Goal: Check status: Check status

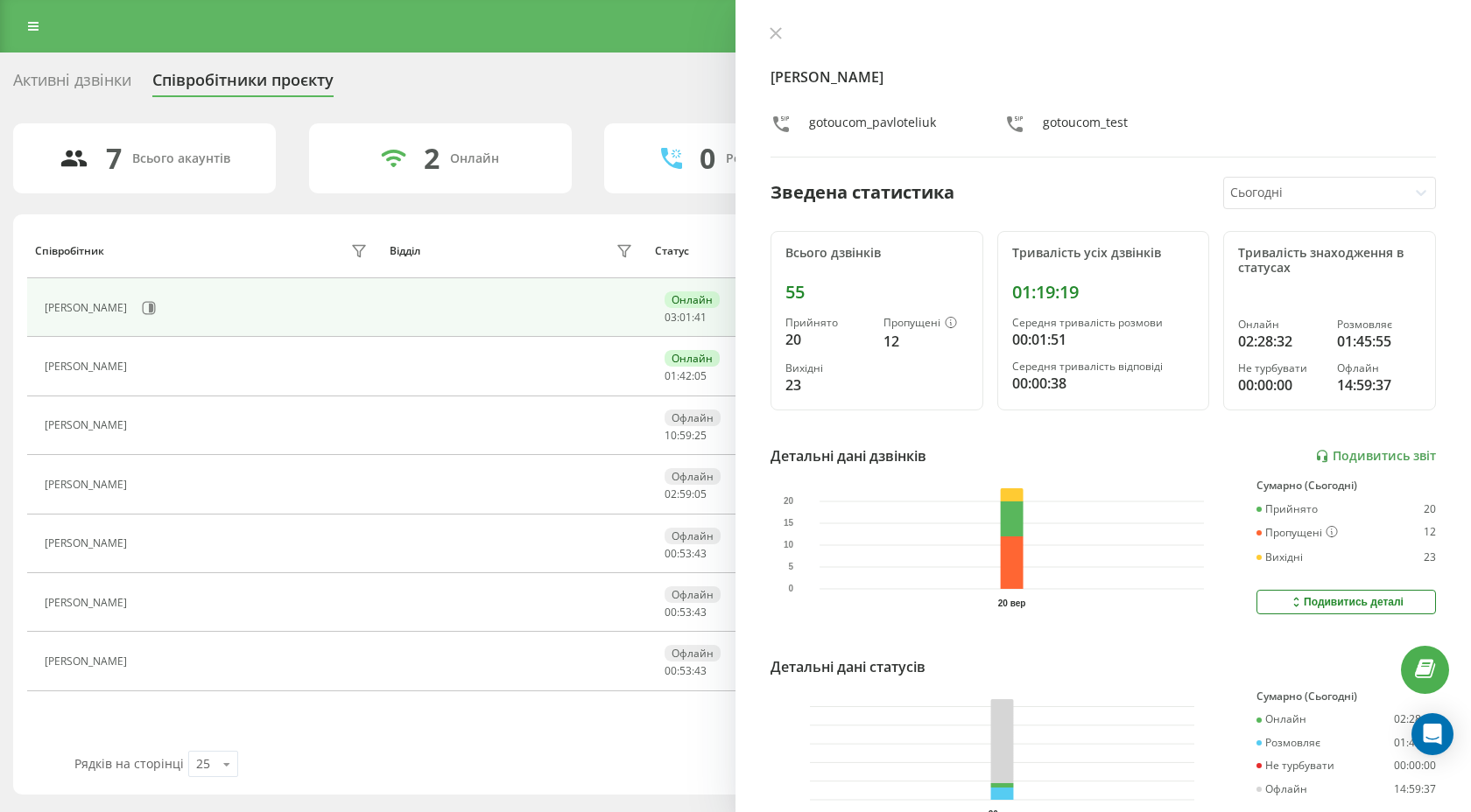
scroll to position [100, 0]
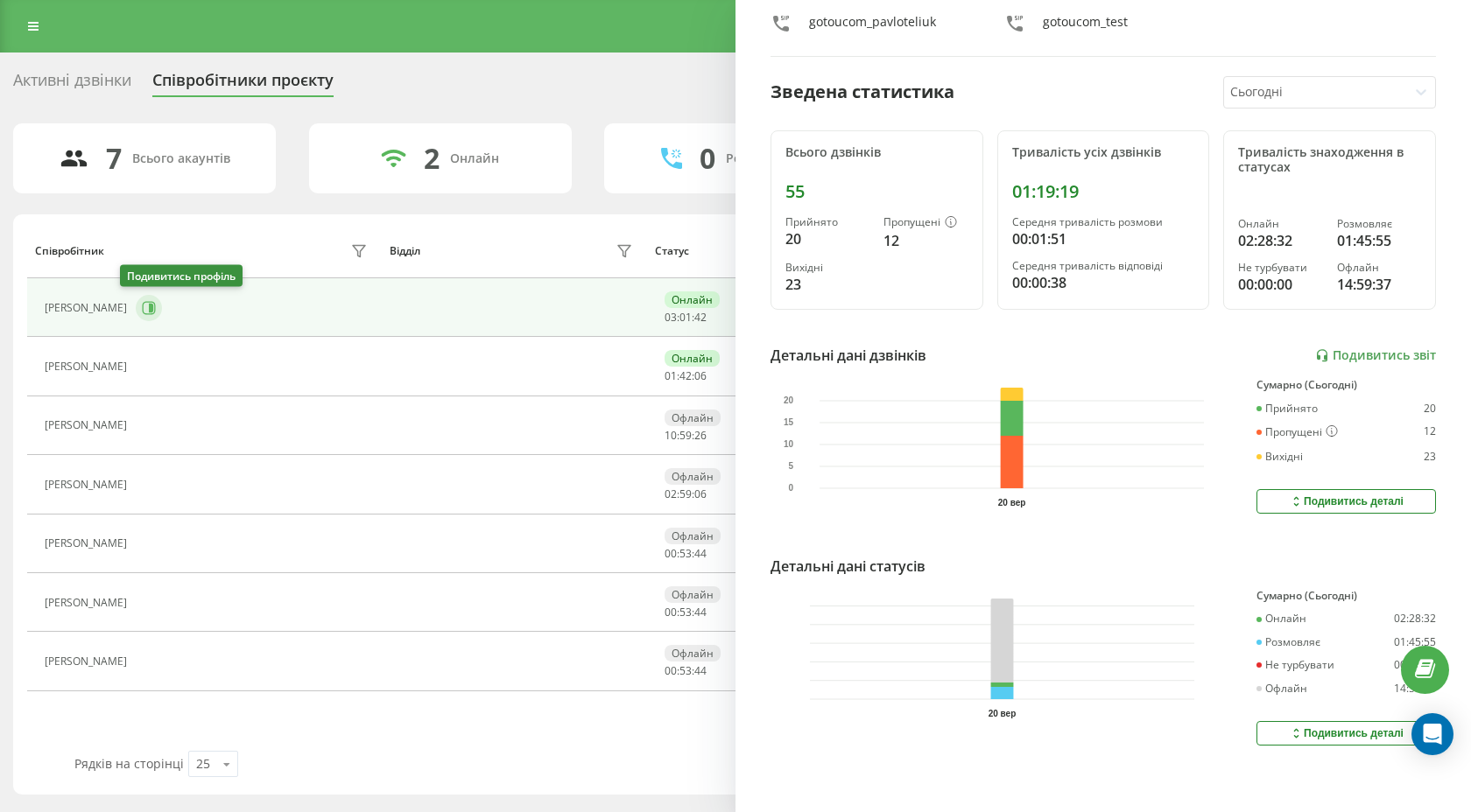
click at [142, 304] on icon at bounding box center [149, 308] width 14 height 14
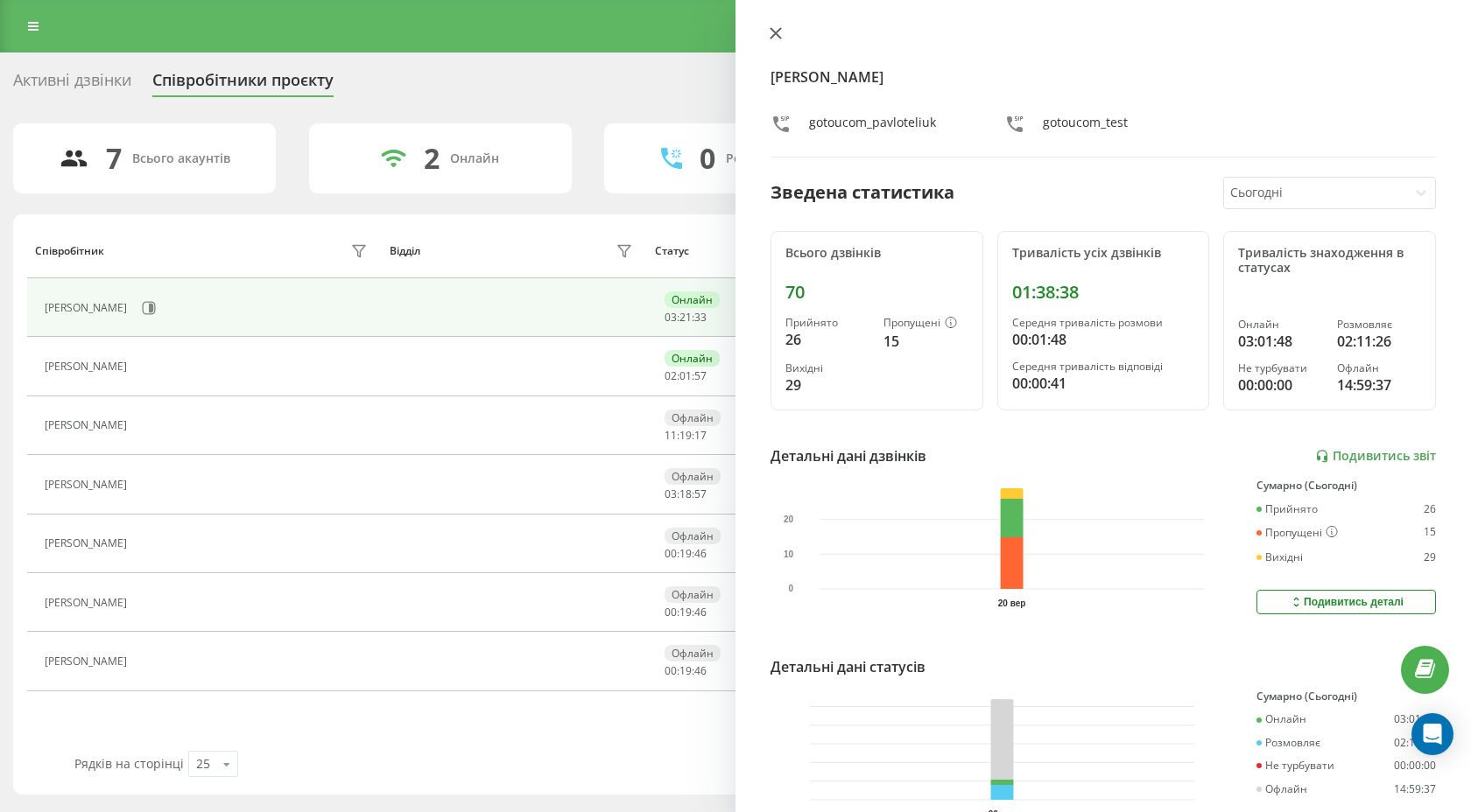
click at [779, 34] on icon at bounding box center [776, 33] width 12 height 12
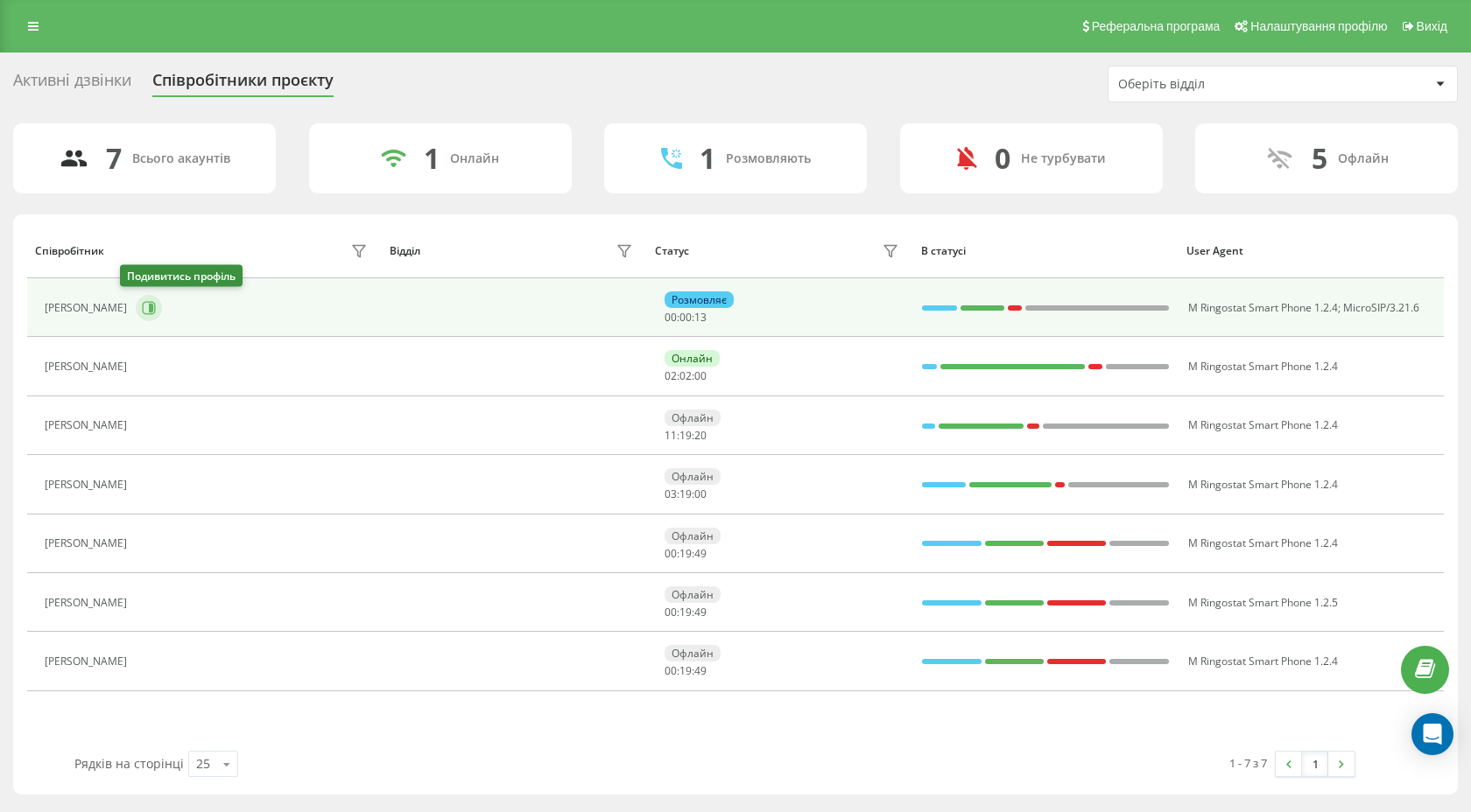
click at [142, 307] on icon at bounding box center [149, 308] width 14 height 14
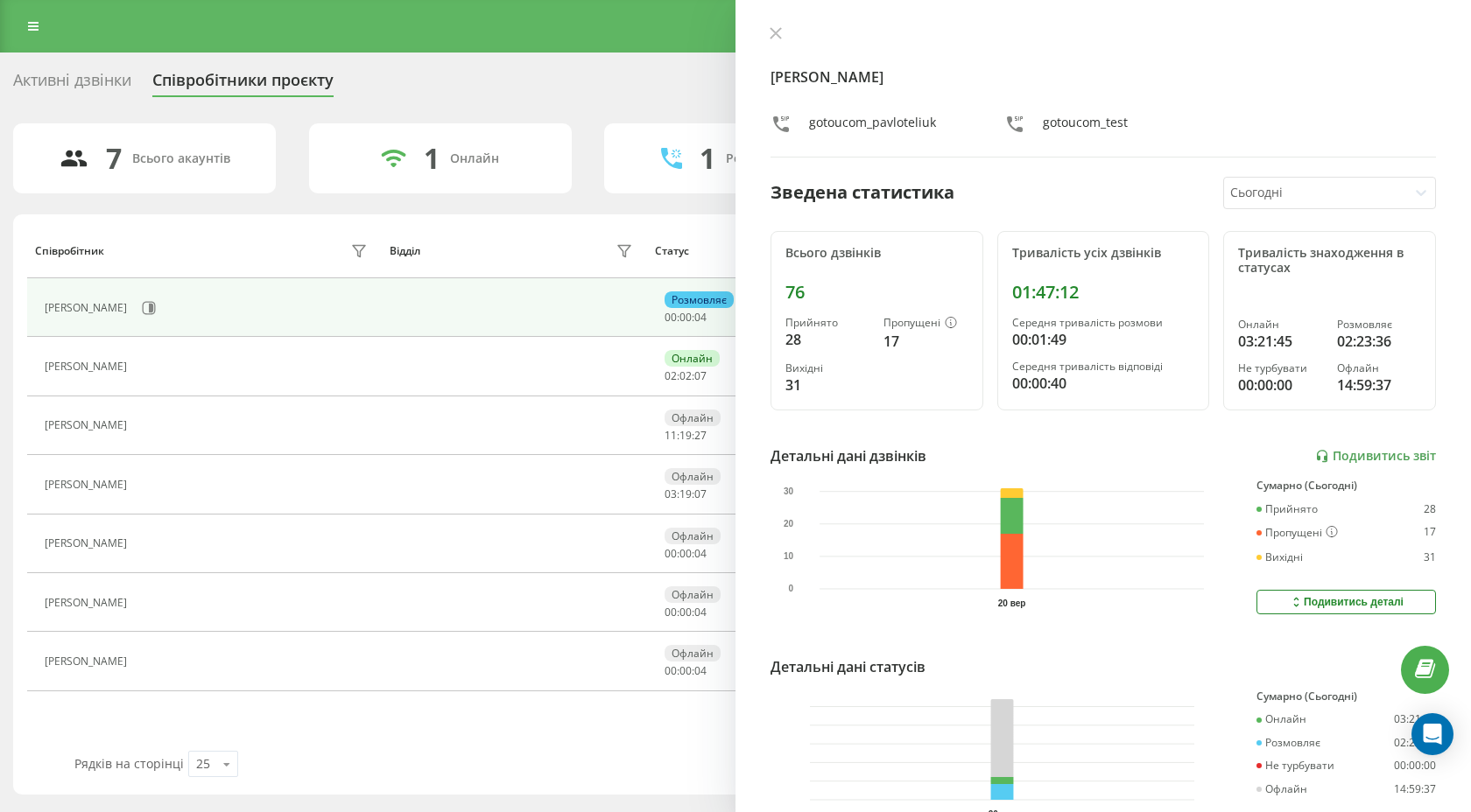
scroll to position [100, 0]
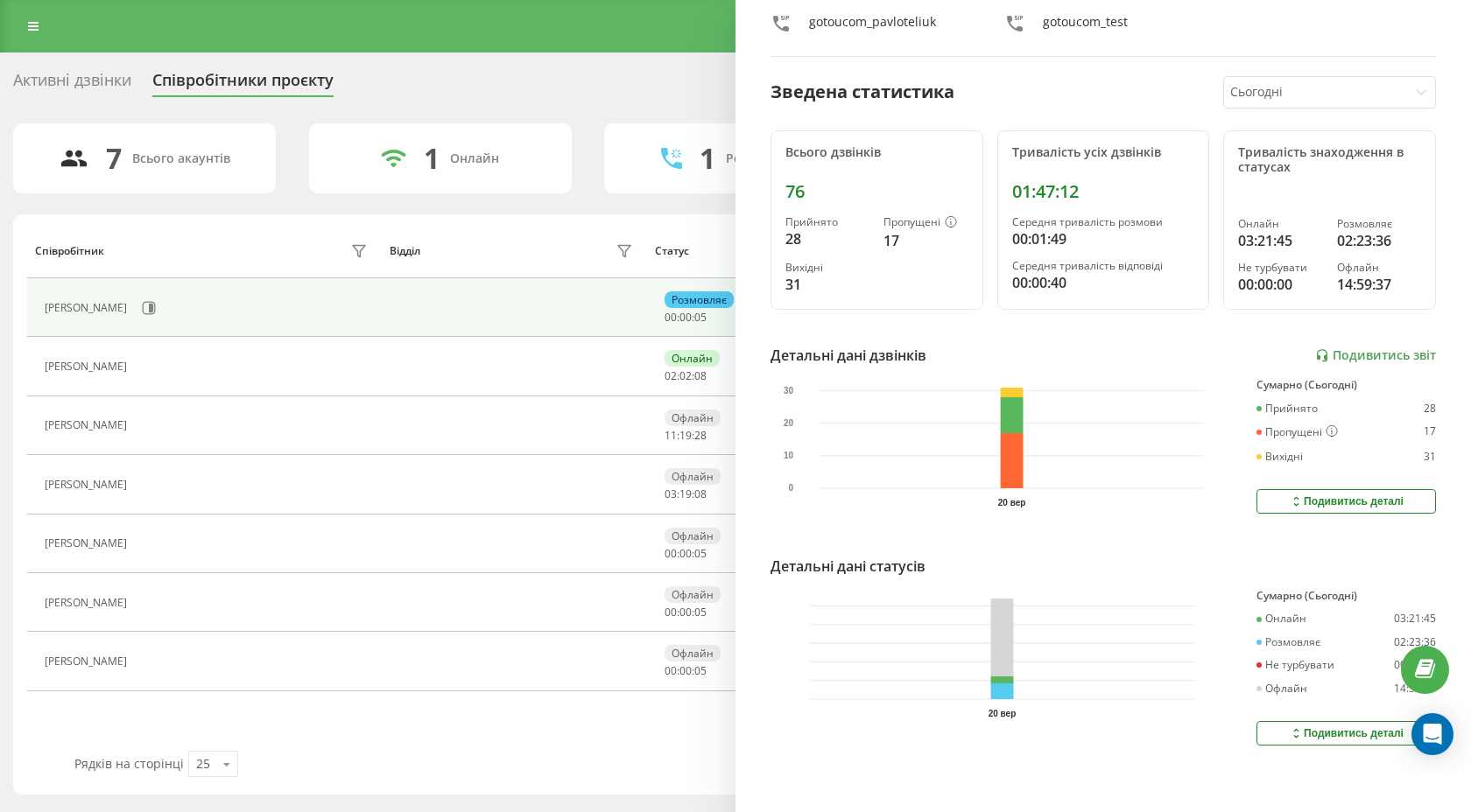
click at [1303, 735] on div "Подивитись деталі" at bounding box center [1345, 734] width 114 height 14
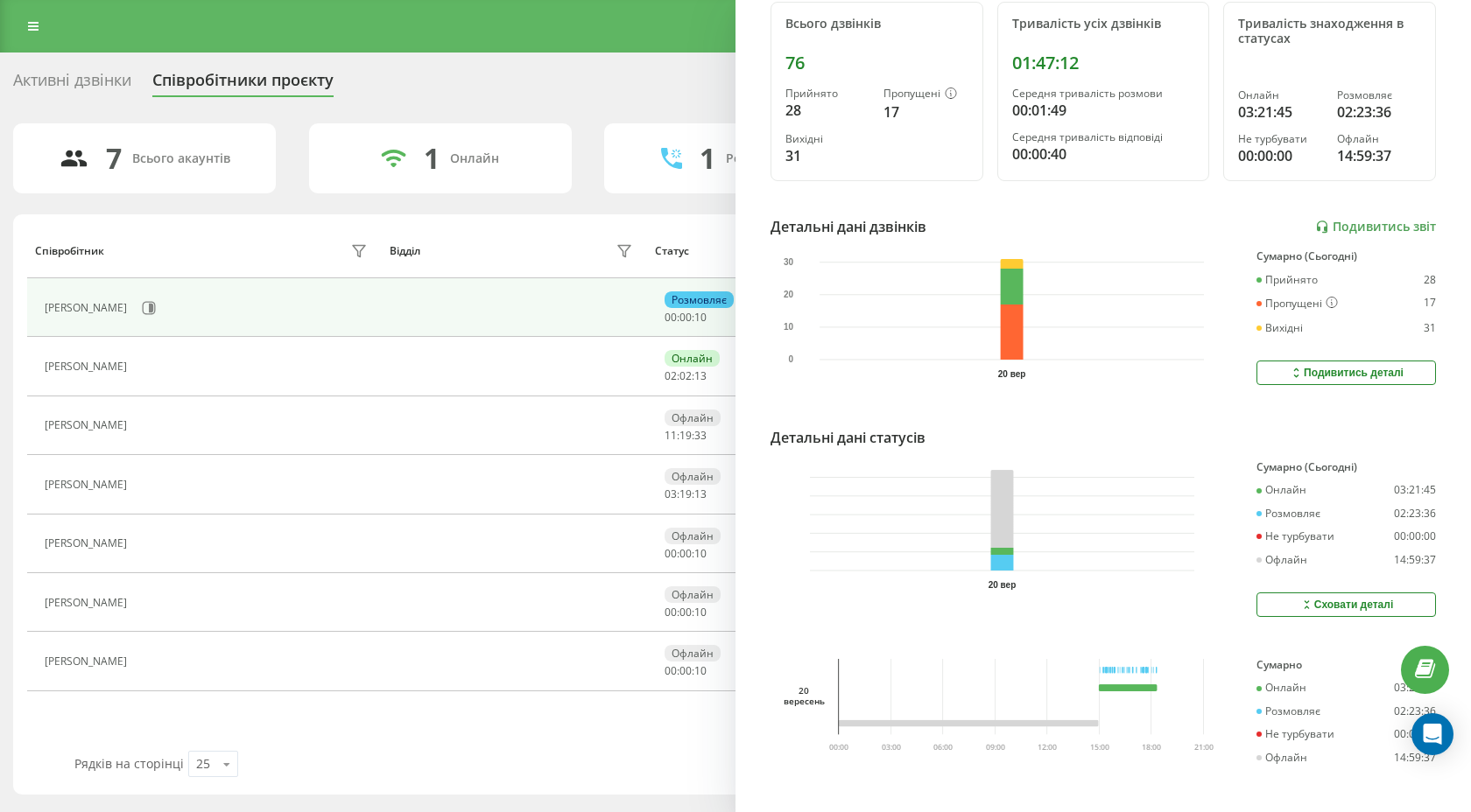
scroll to position [0, 0]
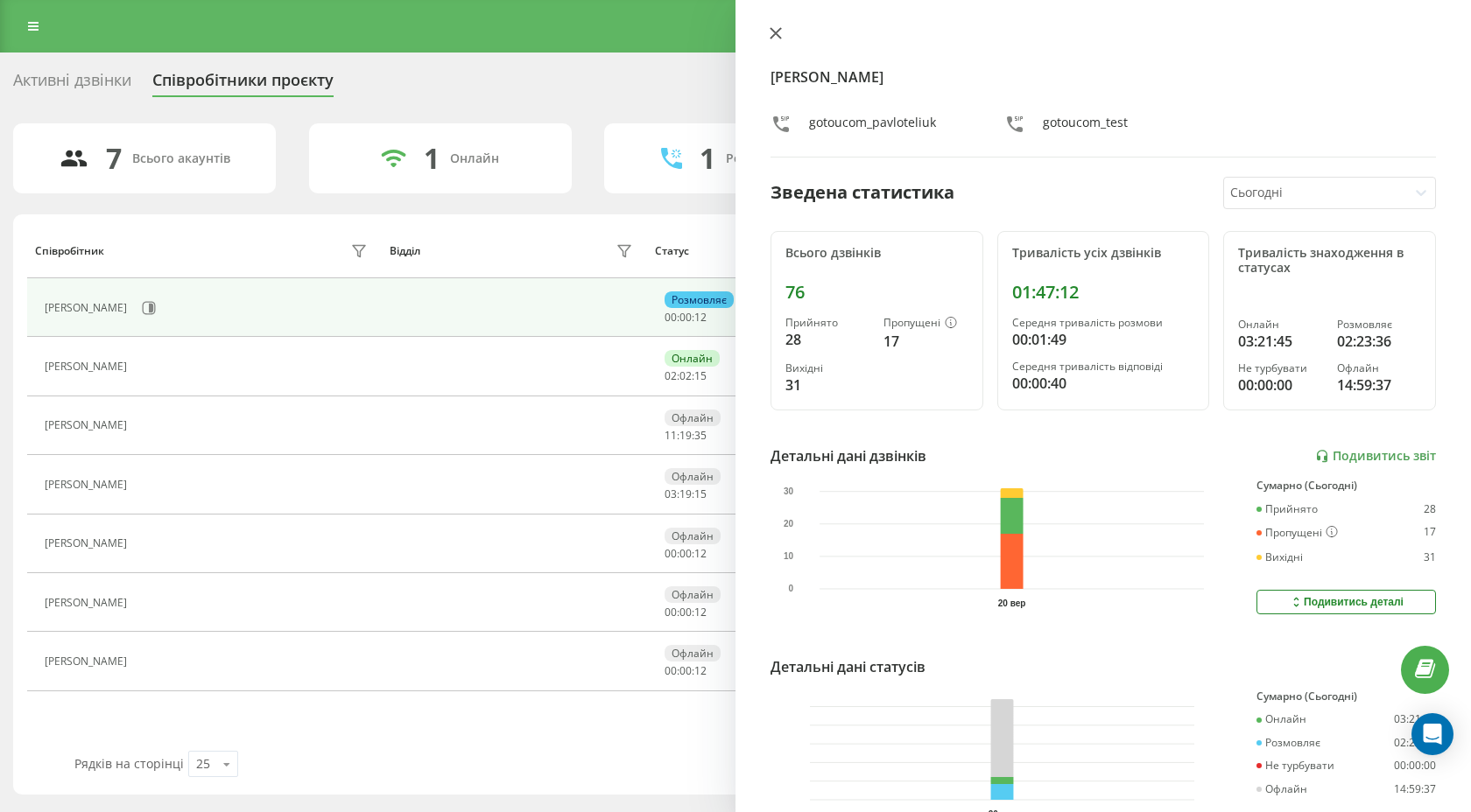
click at [770, 38] on icon at bounding box center [776, 33] width 12 height 12
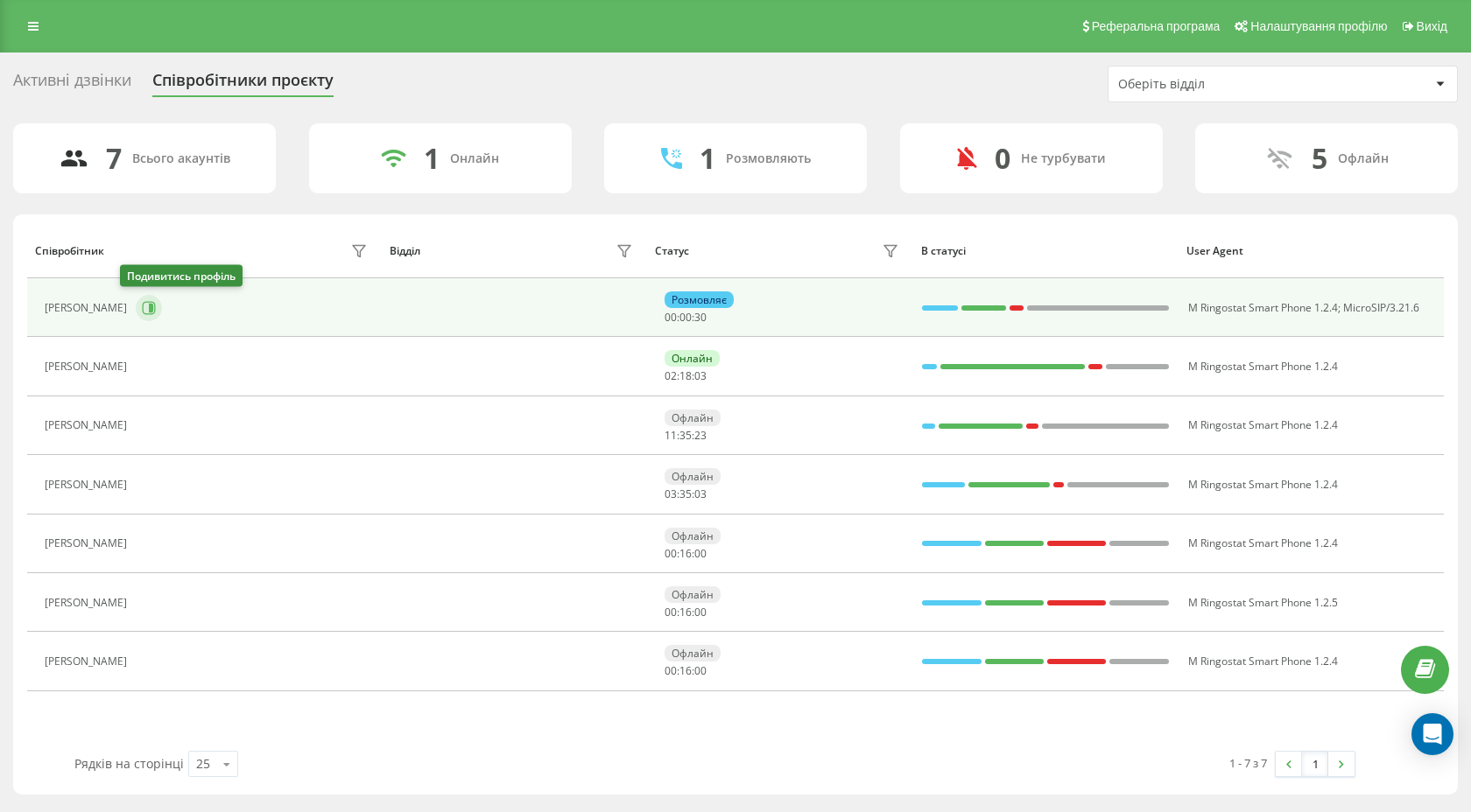
click at [136, 300] on button at bounding box center [149, 308] width 26 height 26
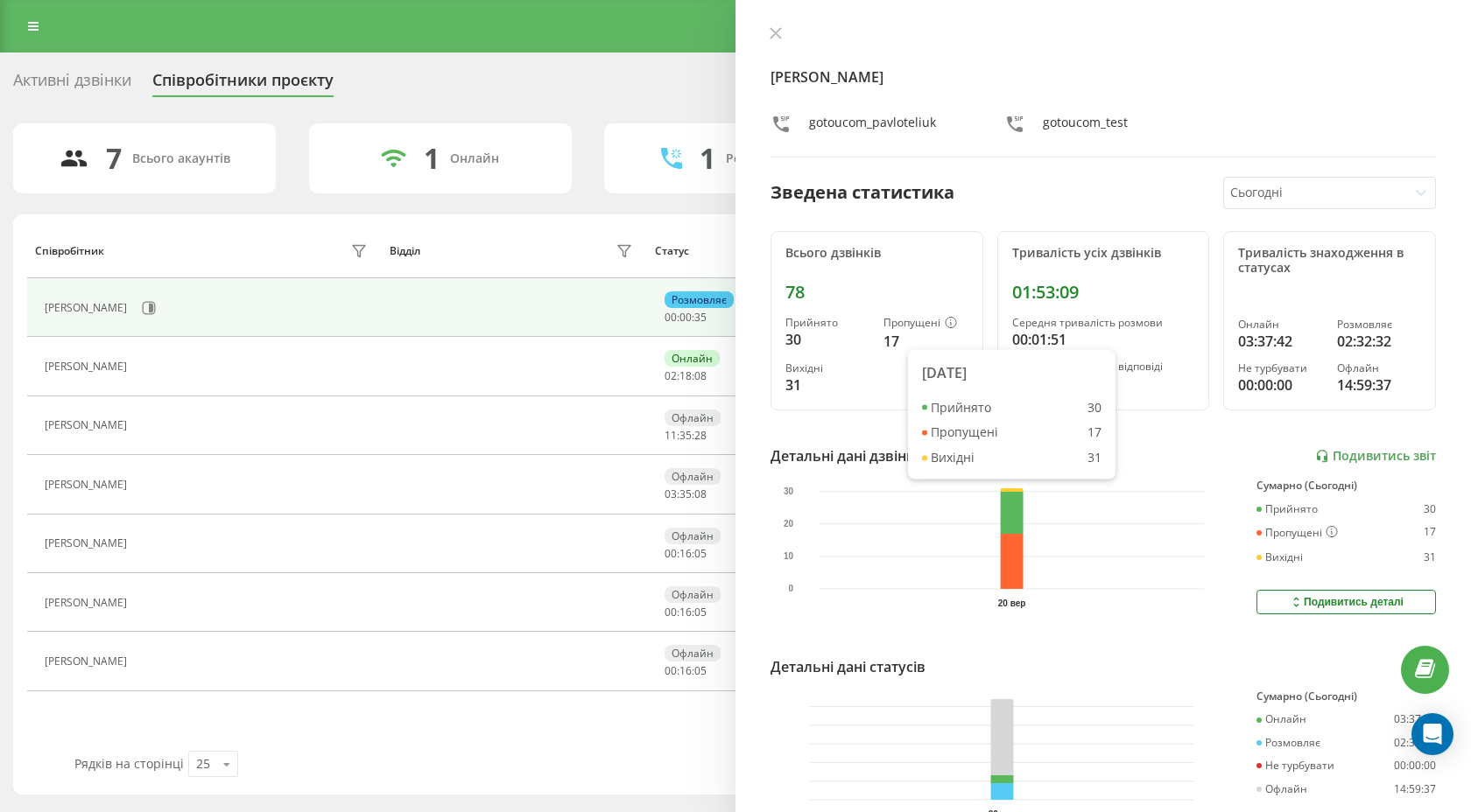
scroll to position [100, 0]
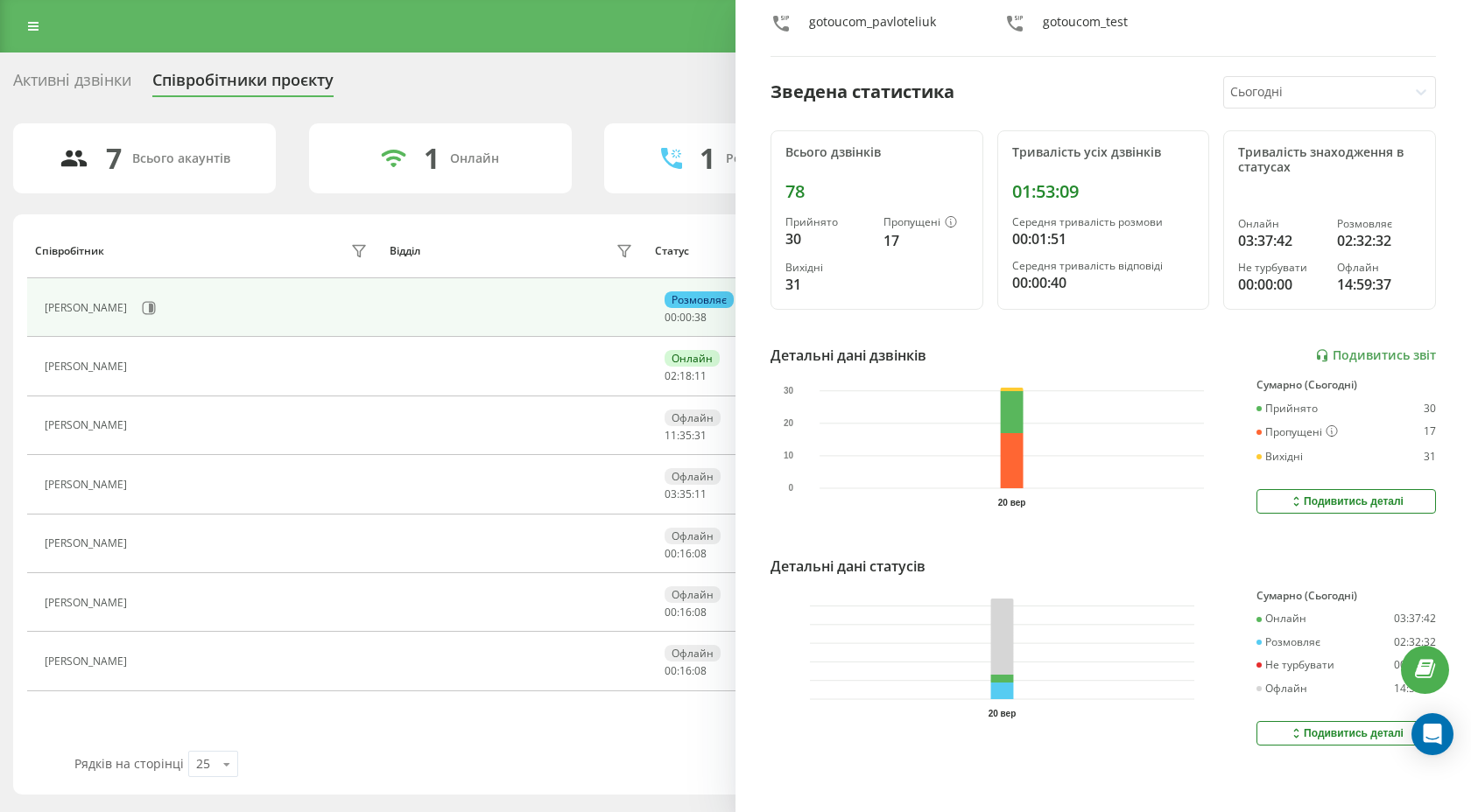
click at [1283, 727] on button "Подивитись деталі" at bounding box center [1346, 733] width 180 height 25
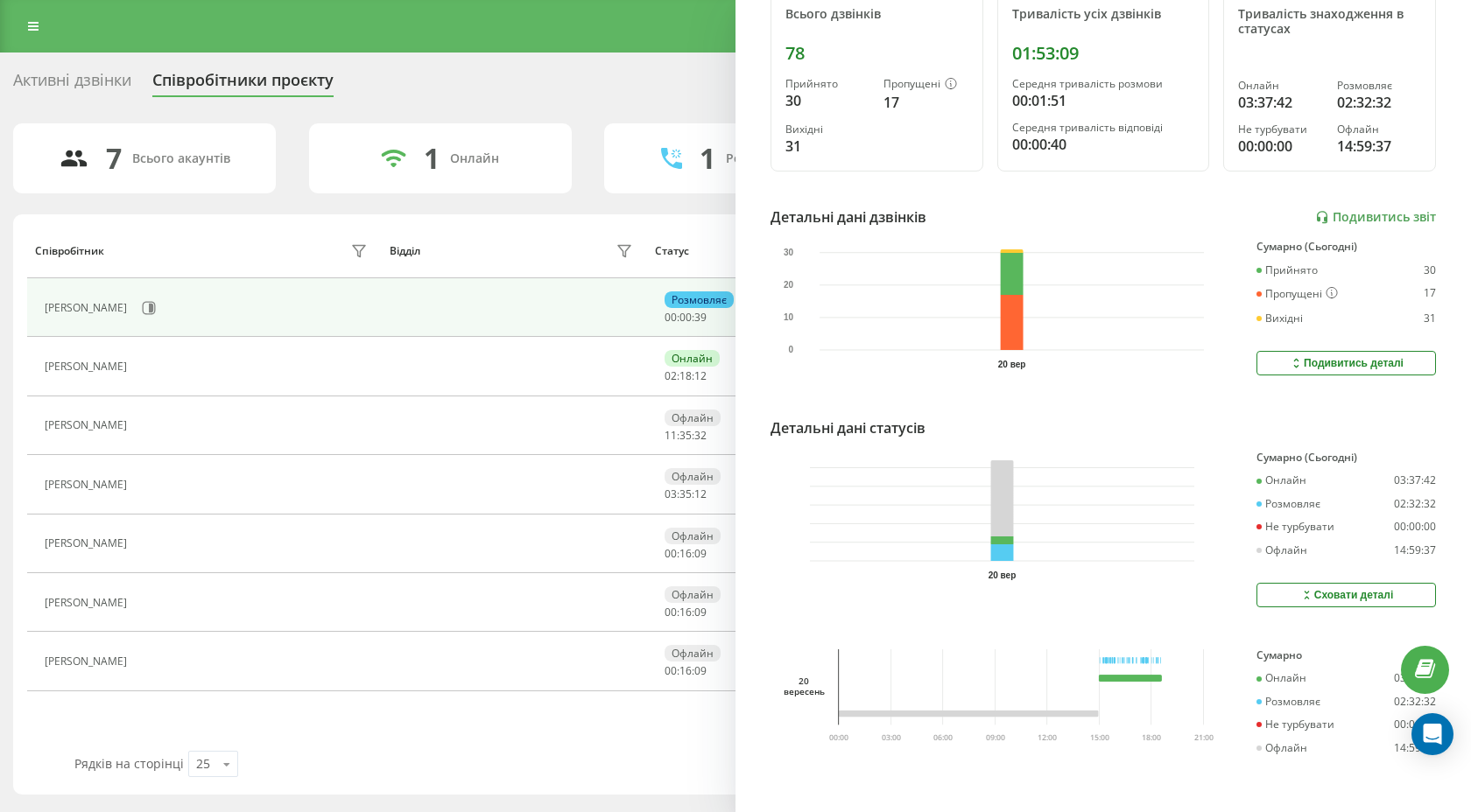
scroll to position [0, 0]
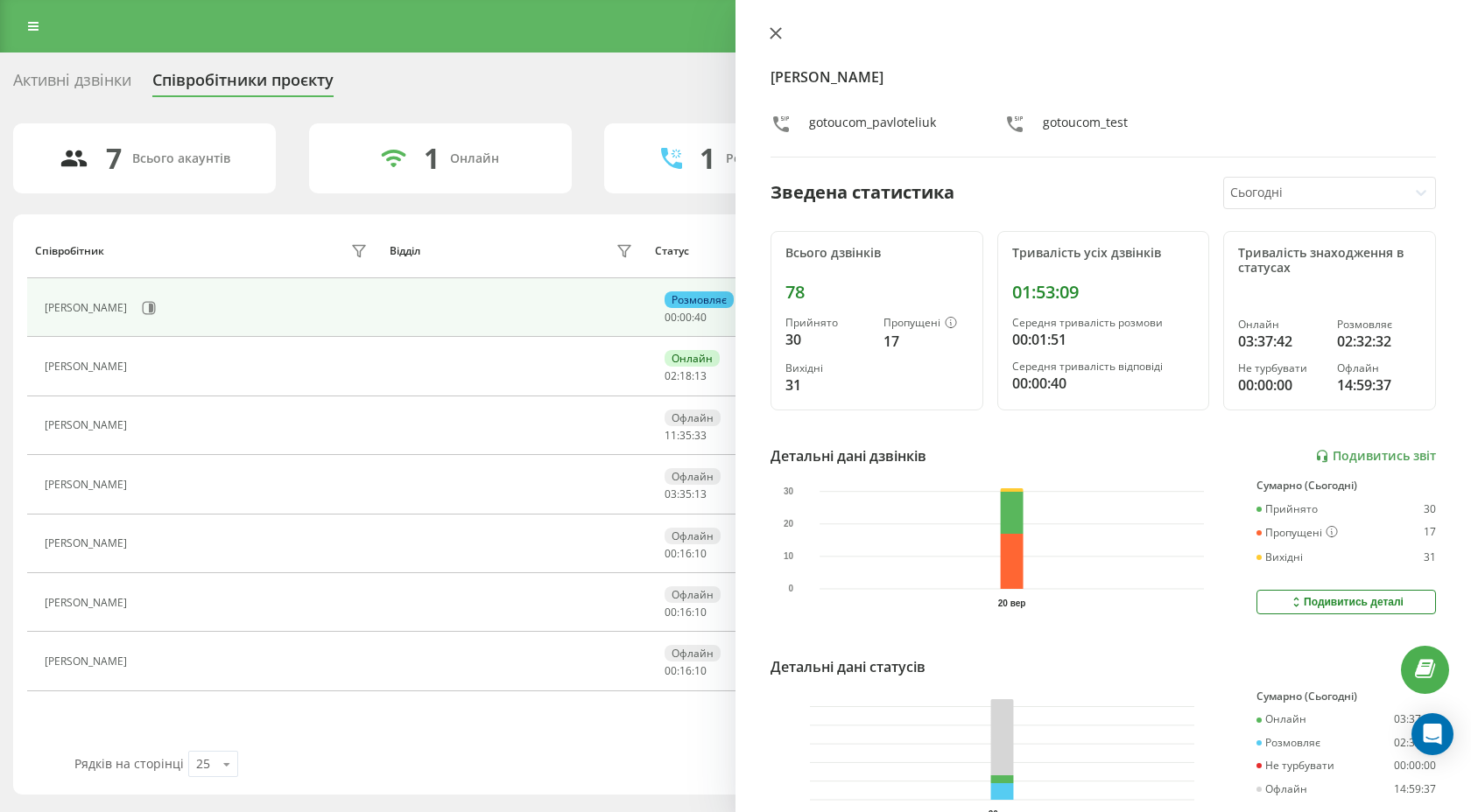
click at [775, 27] on icon at bounding box center [776, 33] width 12 height 12
